Goal: Navigation & Orientation: Understand site structure

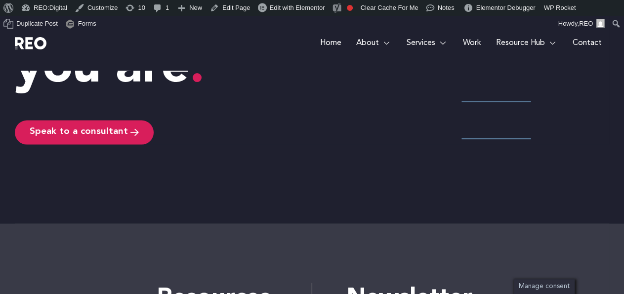
scroll to position [968, 0]
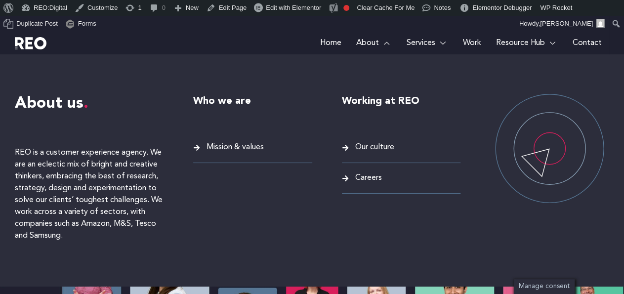
click at [229, 143] on span "Mission & values" at bounding box center [234, 147] width 60 height 13
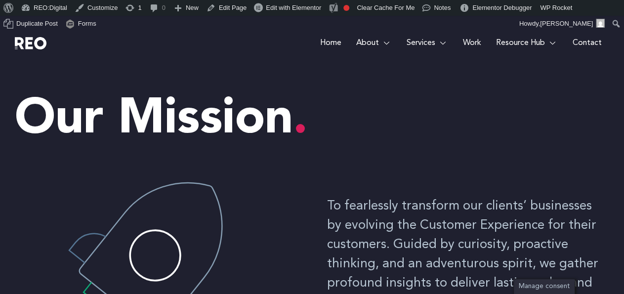
click at [115, 81] on div "Our Mission" at bounding box center [312, 114] width 594 height 89
click at [41, 43] on img at bounding box center [31, 43] width 32 height 12
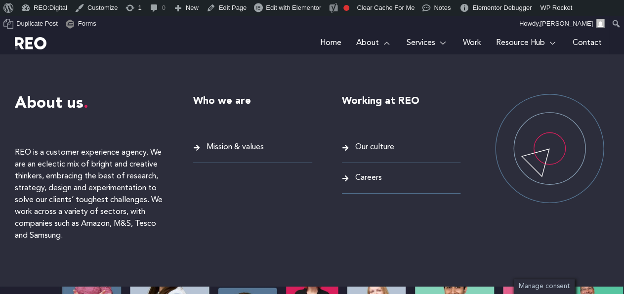
click at [253, 151] on span "Mission & values" at bounding box center [234, 147] width 60 height 13
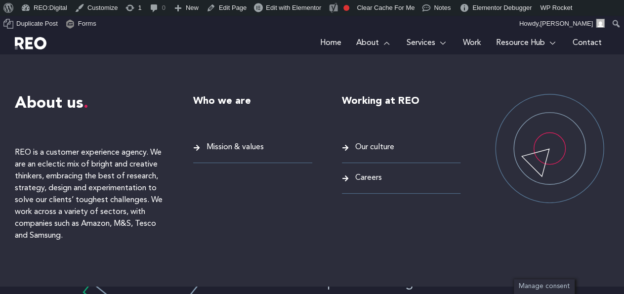
click at [383, 149] on span "Our culture" at bounding box center [373, 147] width 41 height 13
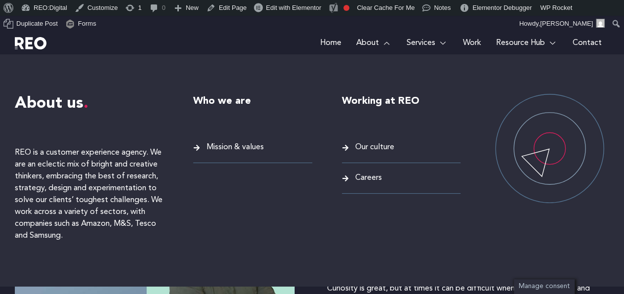
click at [370, 176] on span "Careers" at bounding box center [367, 177] width 29 height 13
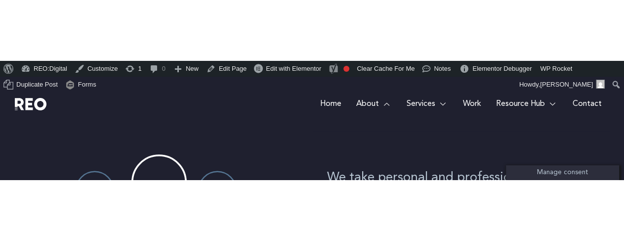
scroll to position [103, 0]
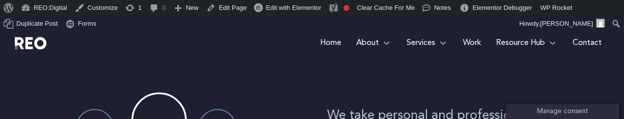
click at [123, 45] on link "Work" at bounding box center [472, 43] width 33 height 54
